Goal: Book appointment/travel/reservation

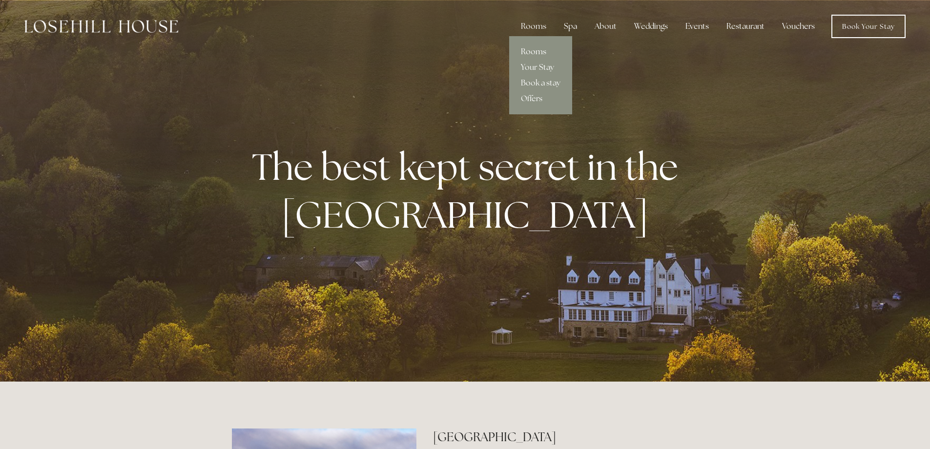
click at [539, 53] on link "Rooms" at bounding box center [540, 52] width 63 height 16
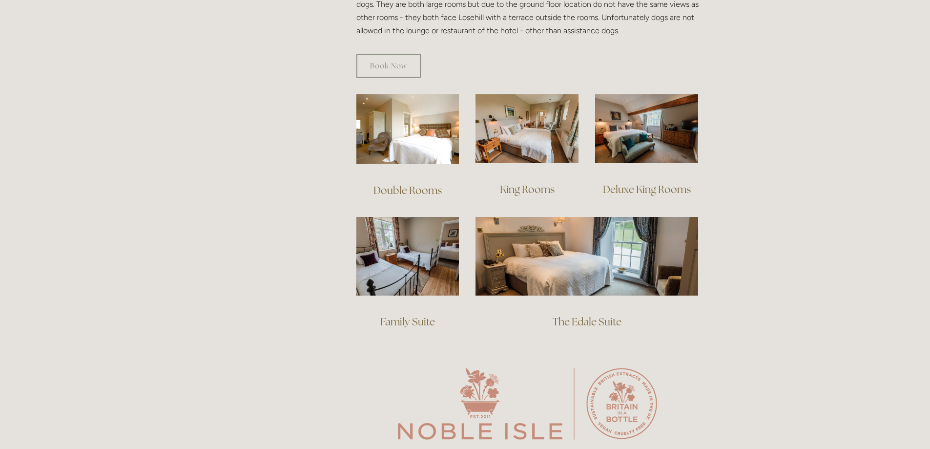
scroll to position [488, 0]
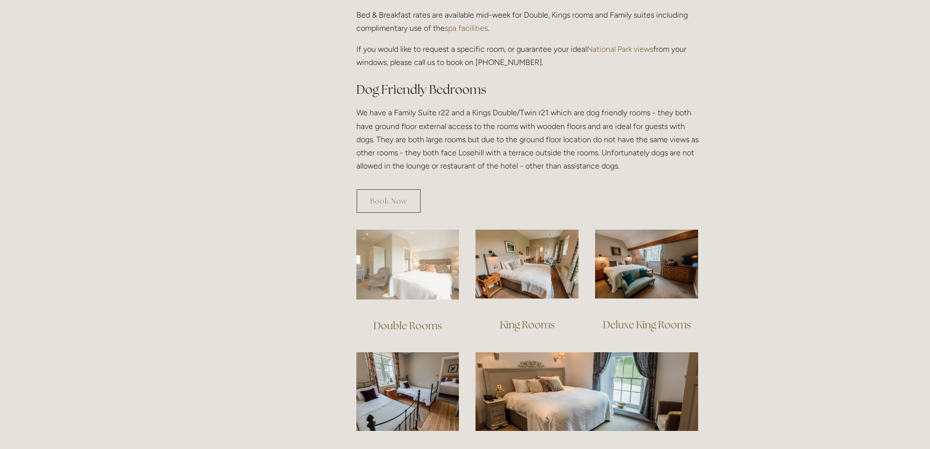
click at [431, 255] on img at bounding box center [408, 265] width 103 height 70
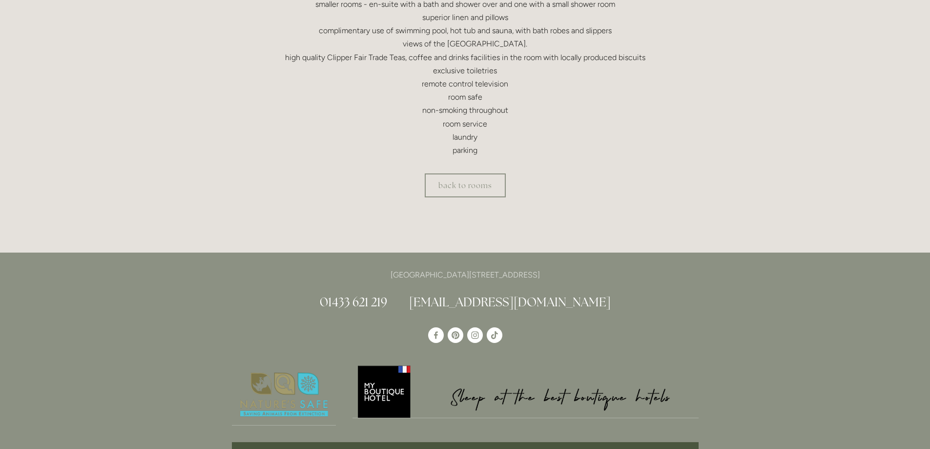
scroll to position [195, 0]
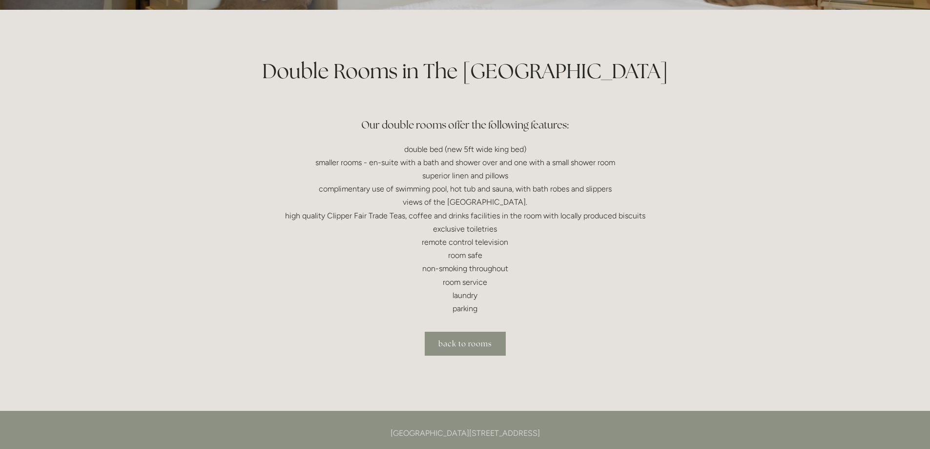
click at [459, 348] on link "back to rooms" at bounding box center [465, 344] width 81 height 24
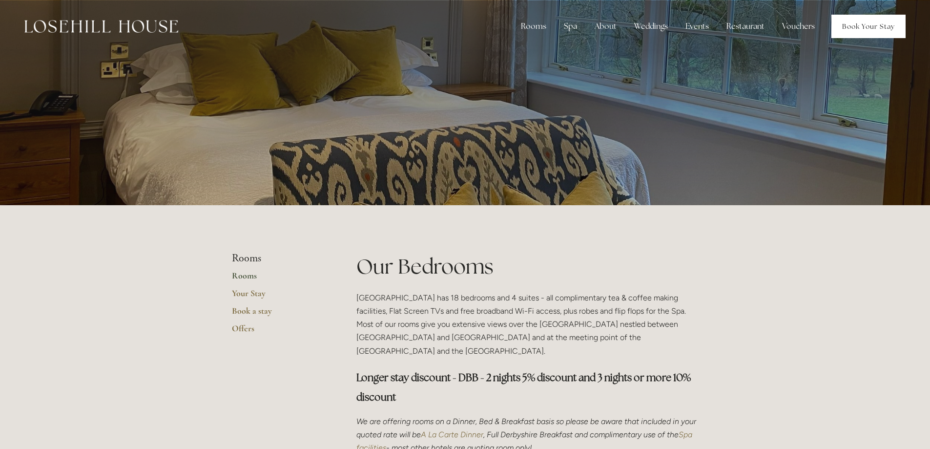
click at [843, 27] on link "Book Your Stay" at bounding box center [869, 26] width 74 height 23
